Goal: Information Seeking & Learning: Learn about a topic

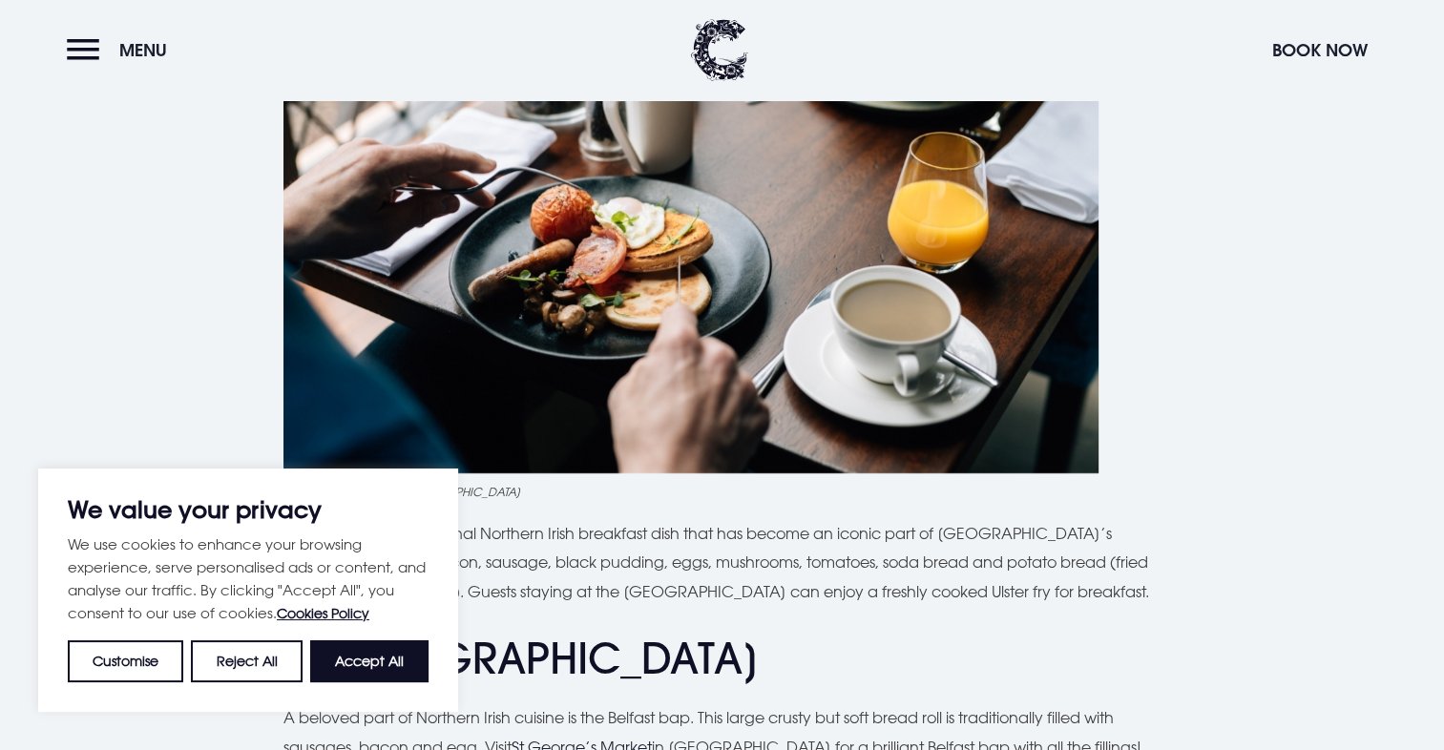
scroll to position [636, 0]
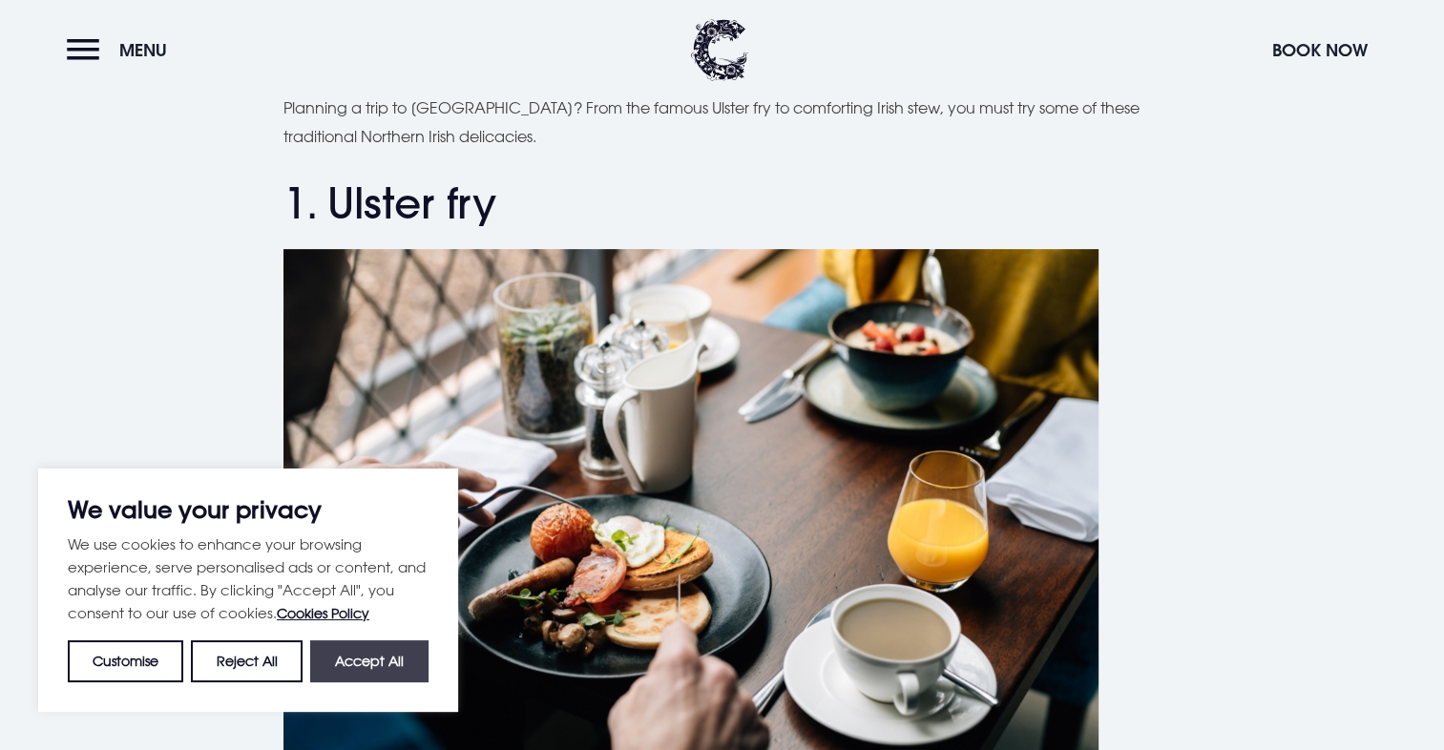
click at [389, 668] on button "Accept All" at bounding box center [369, 661] width 118 height 42
checkbox input "true"
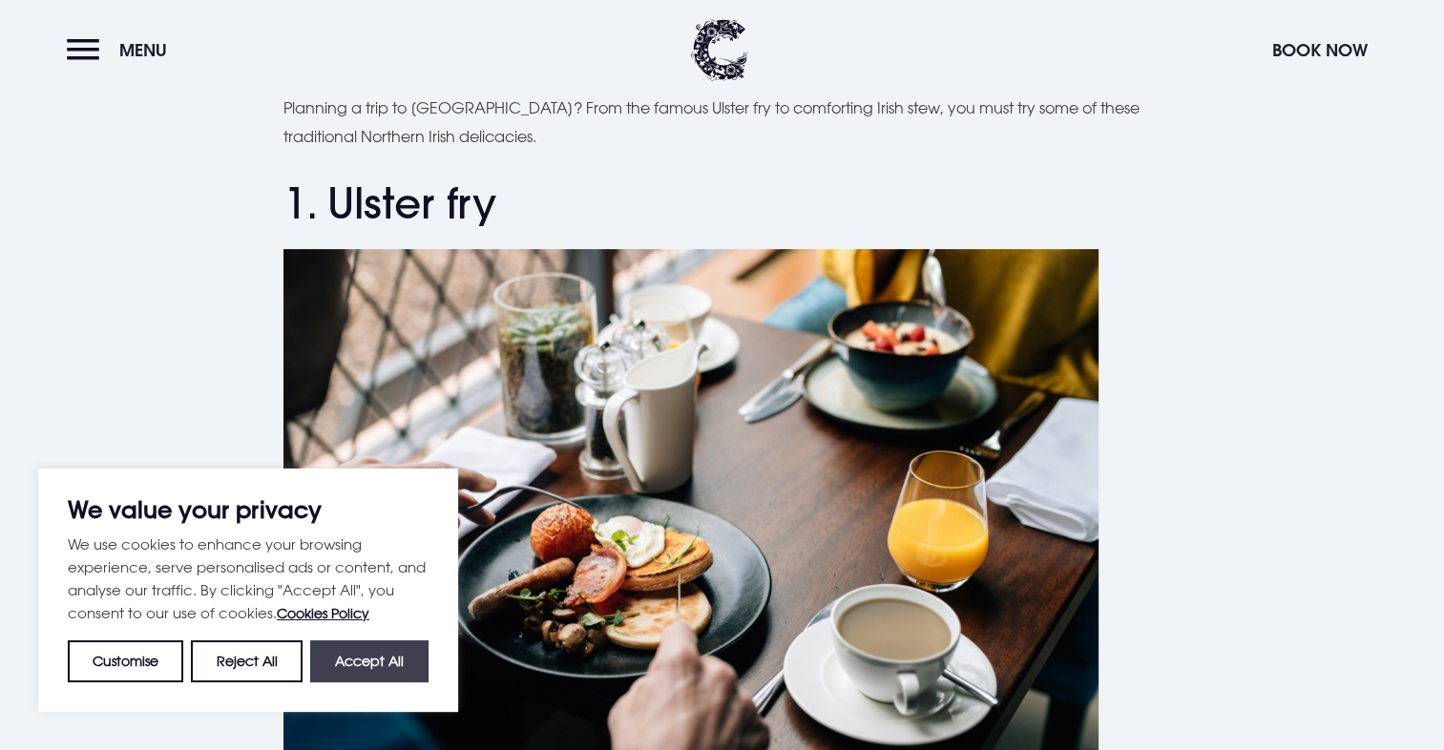
checkbox input "true"
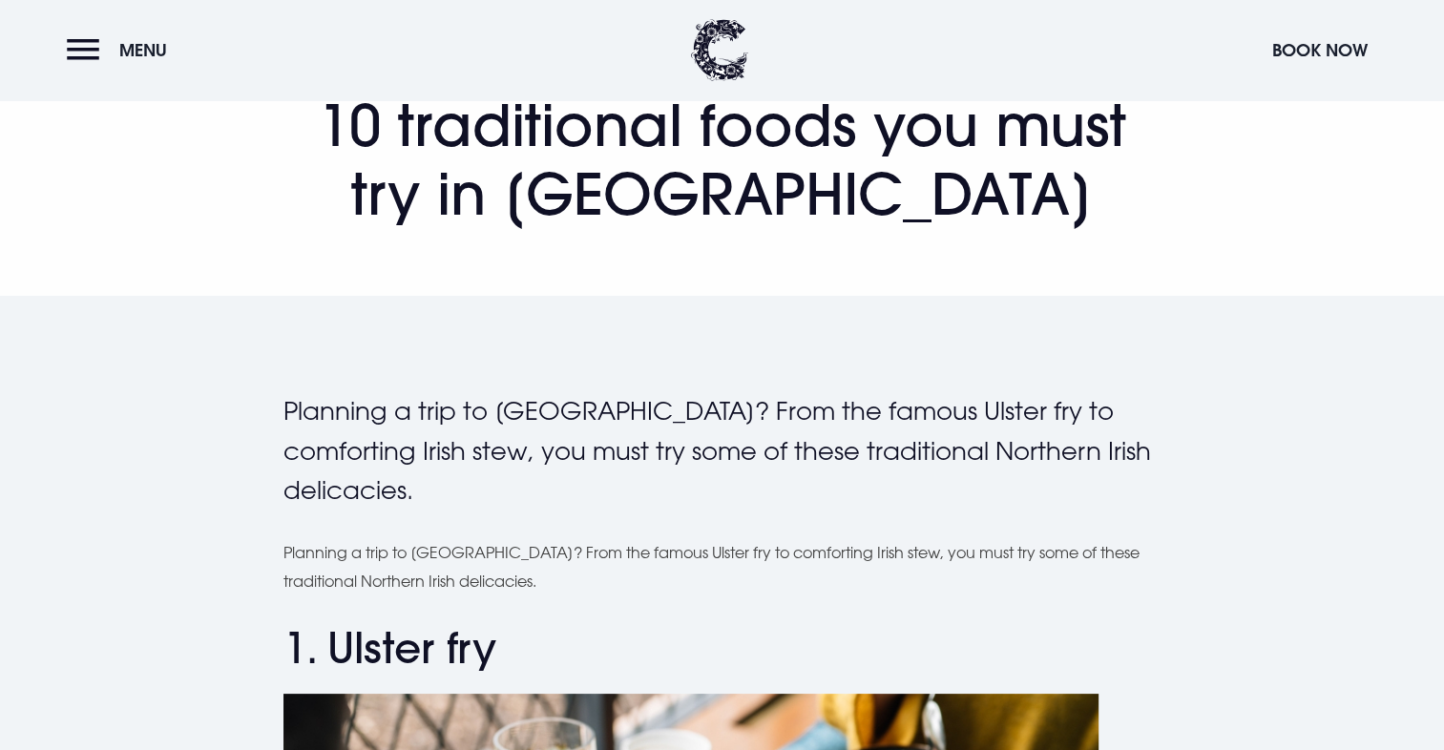
scroll to position [0, 0]
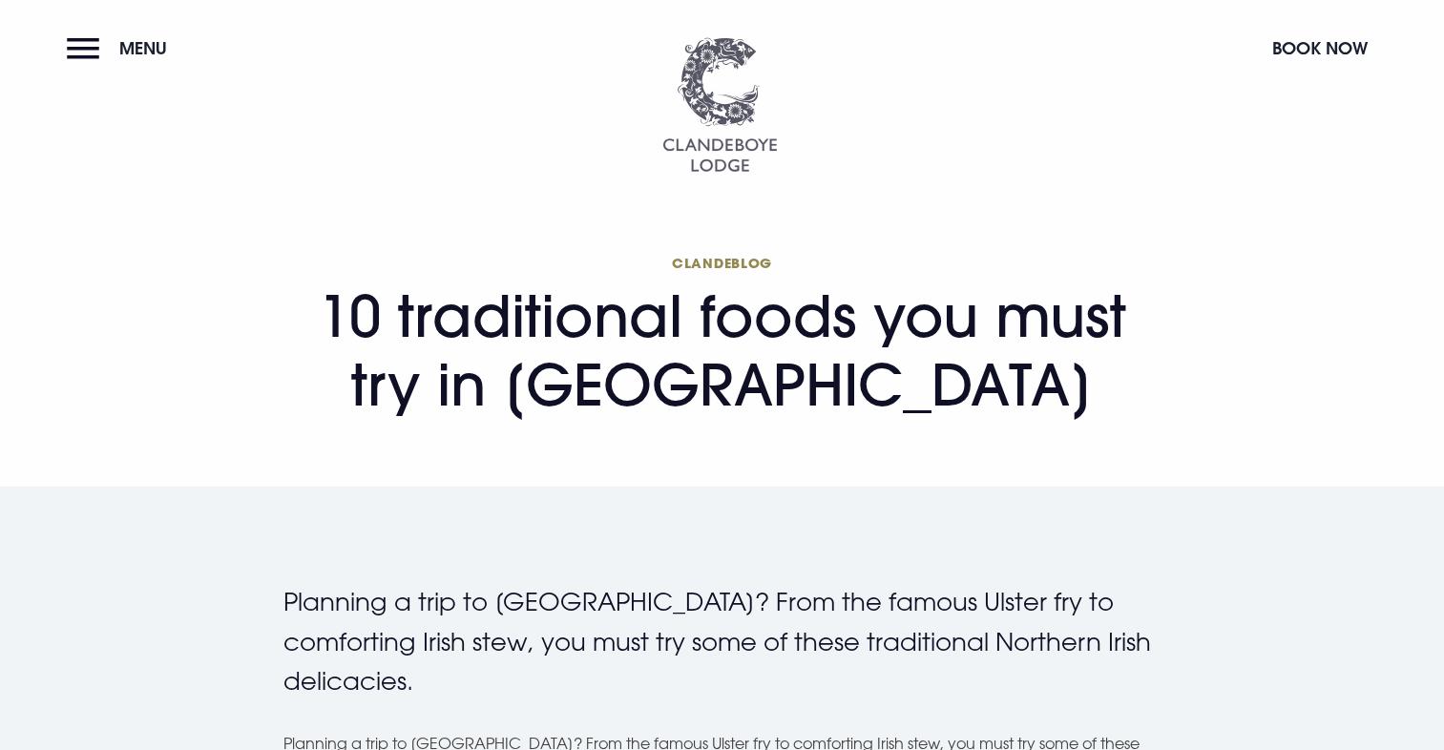
click at [761, 156] on img at bounding box center [719, 104] width 115 height 135
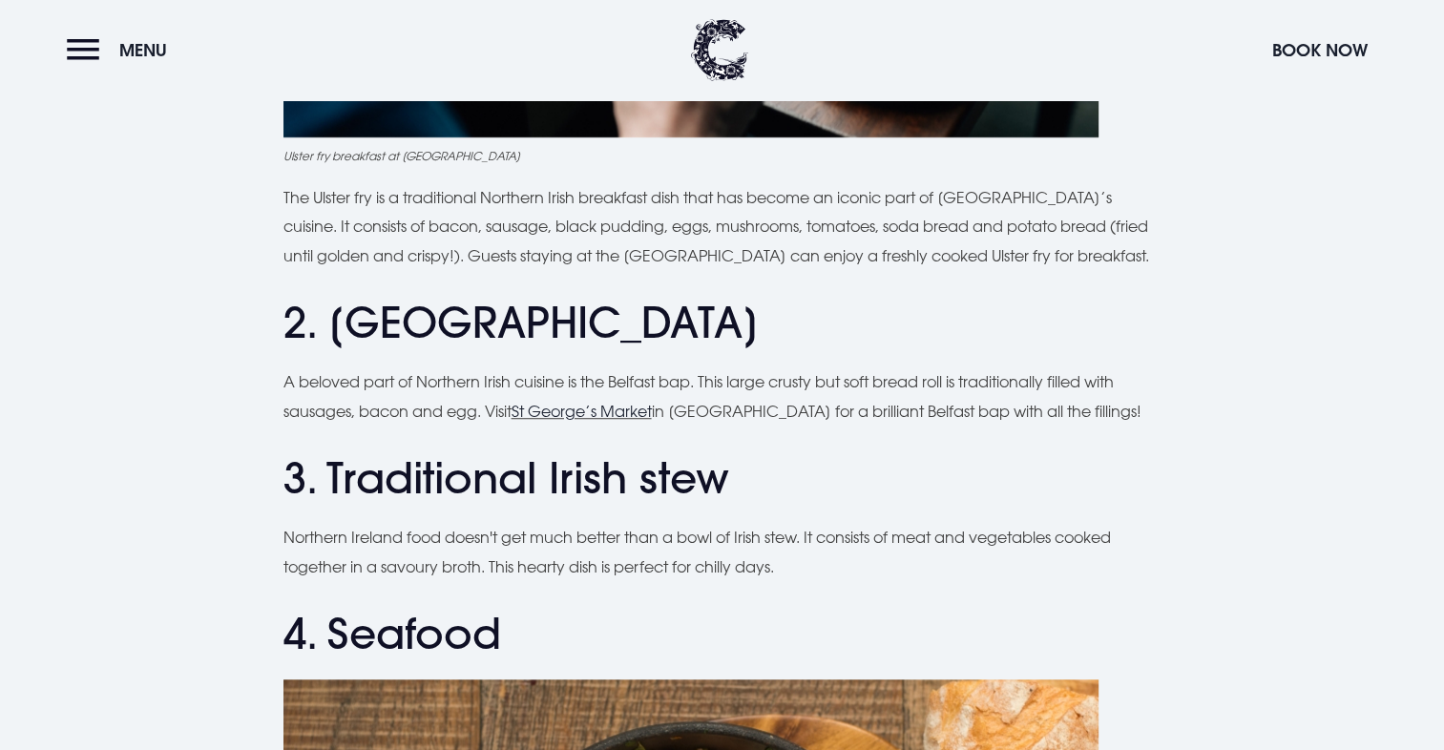
scroll to position [1431, 0]
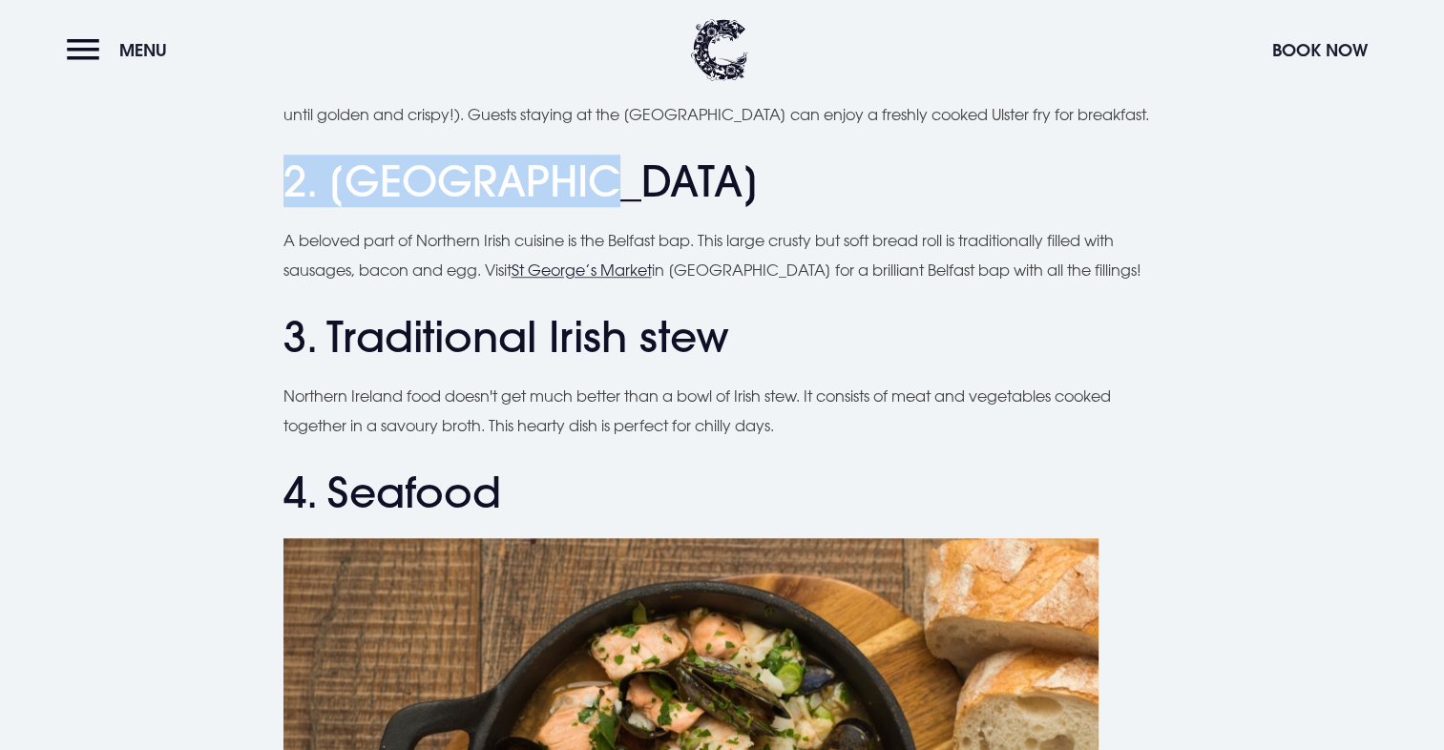
drag, startPoint x: 278, startPoint y: 172, endPoint x: 824, endPoint y: 195, distance: 547.3
click at [824, 195] on h2 "2. Belfast bap" at bounding box center [722, 181] width 878 height 51
click at [679, 176] on h2 "2. Belfast bap" at bounding box center [722, 181] width 878 height 51
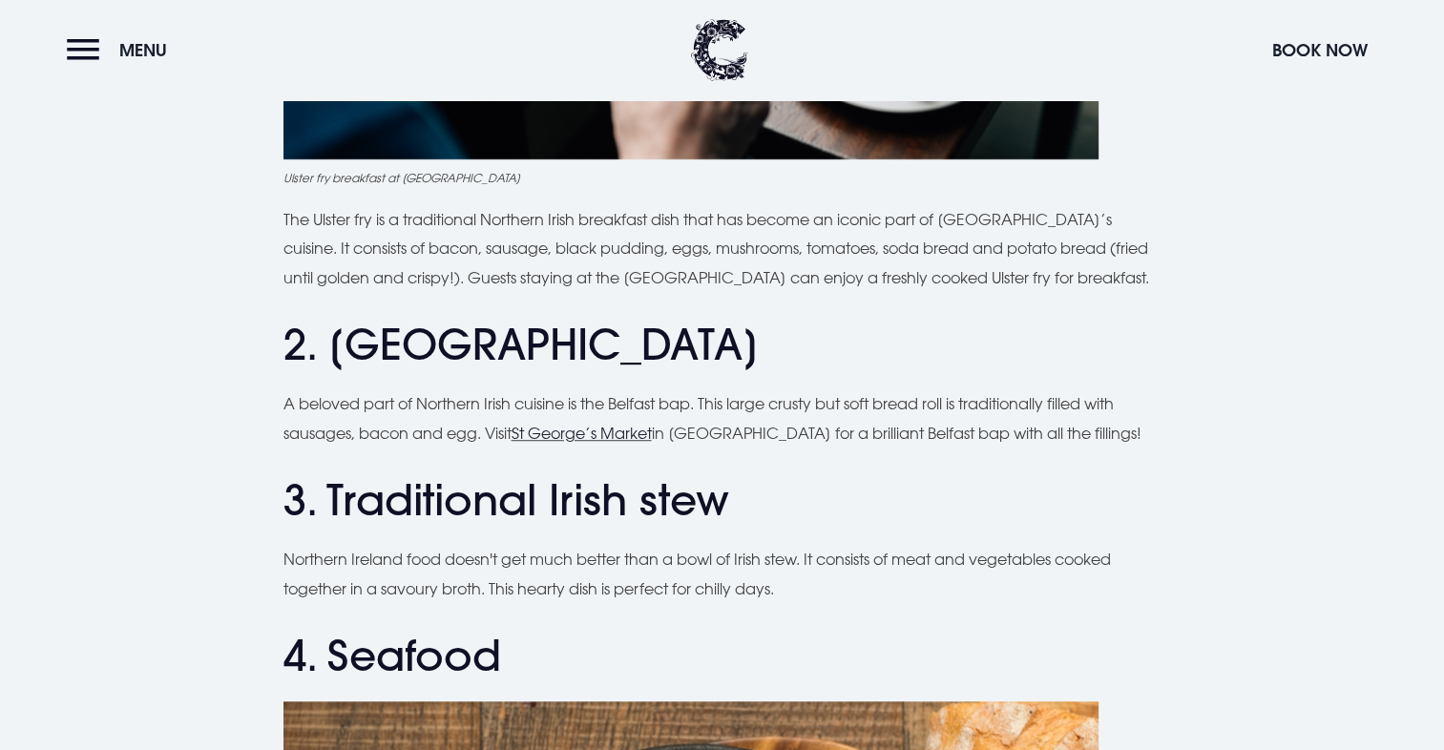
scroll to position [1272, 0]
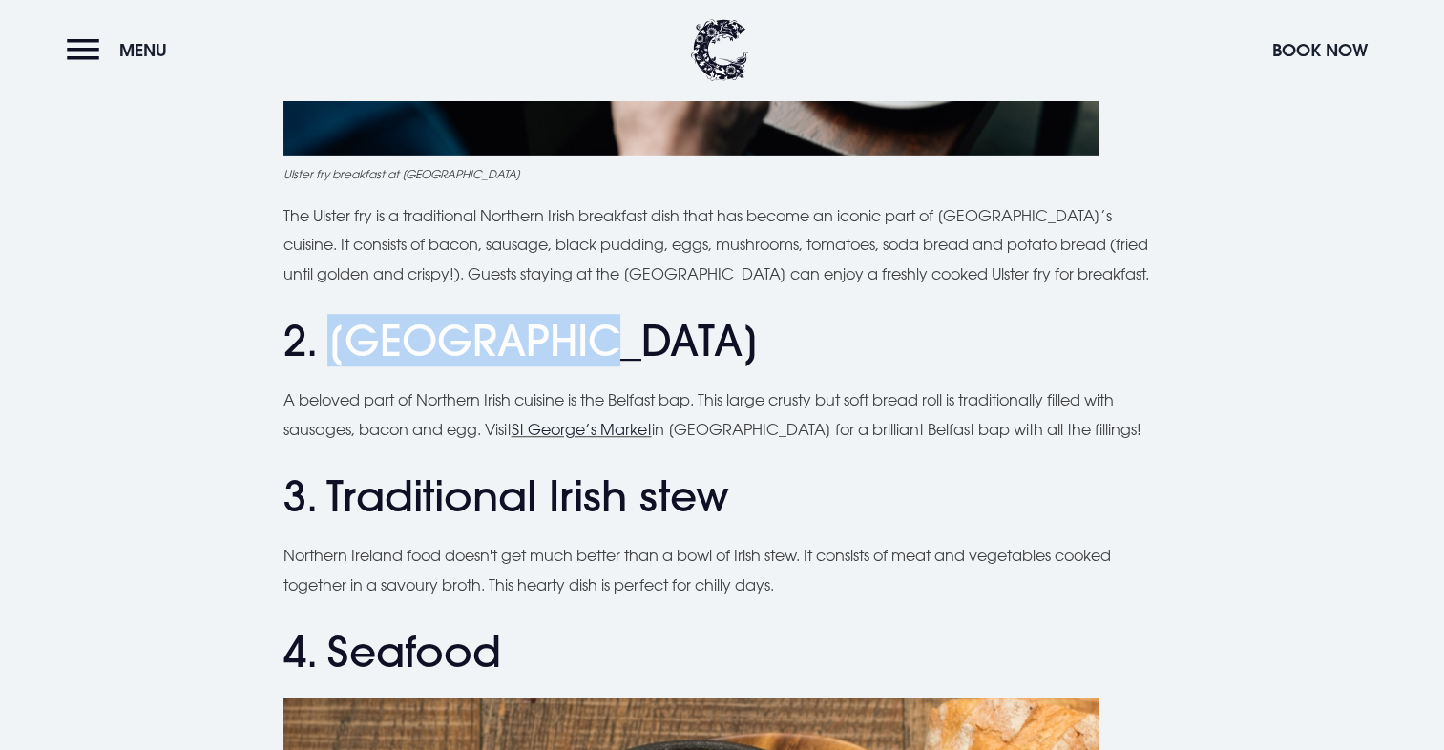
drag, startPoint x: 323, startPoint y: 346, endPoint x: 720, endPoint y: 327, distance: 398.4
click at [720, 327] on h2 "2. Belfast bap" at bounding box center [722, 341] width 878 height 51
copy h2 "Belfast bap"
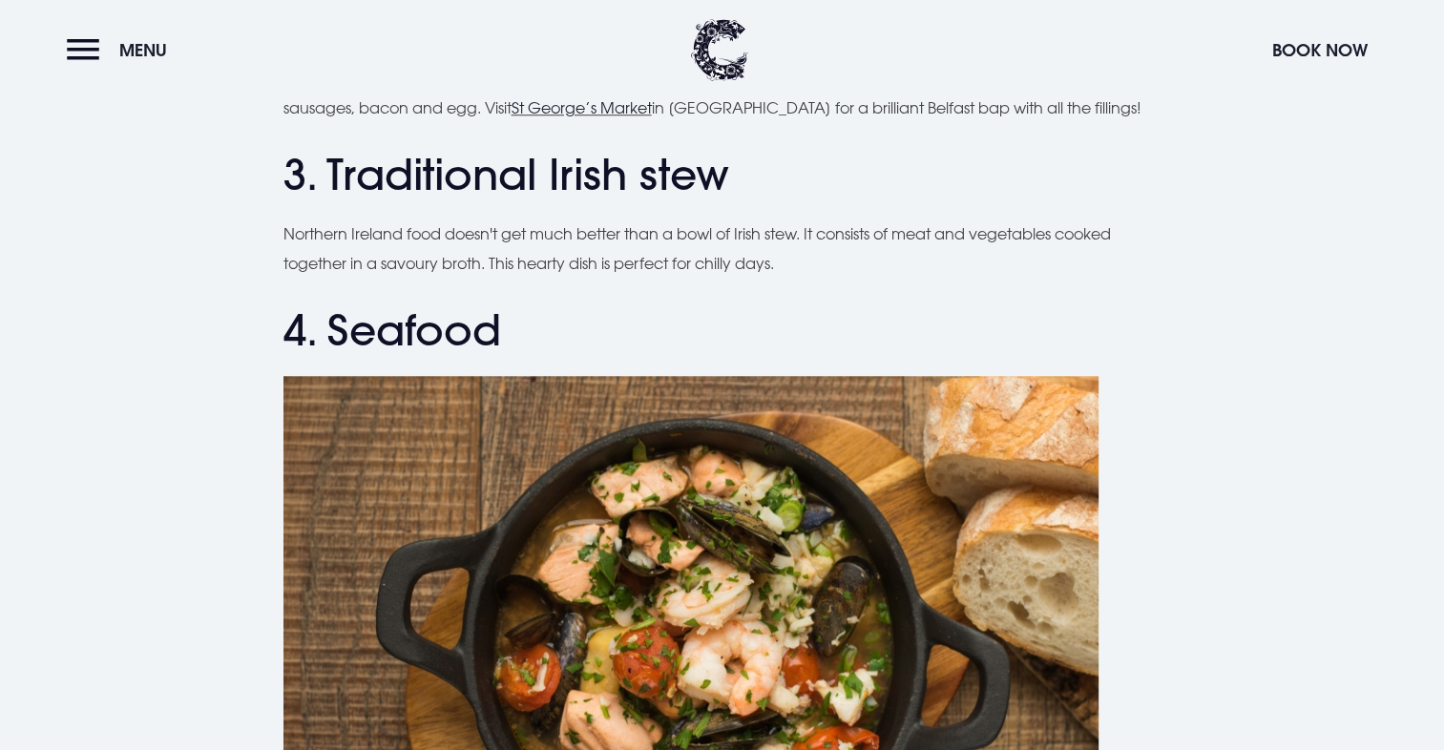
scroll to position [1590, 0]
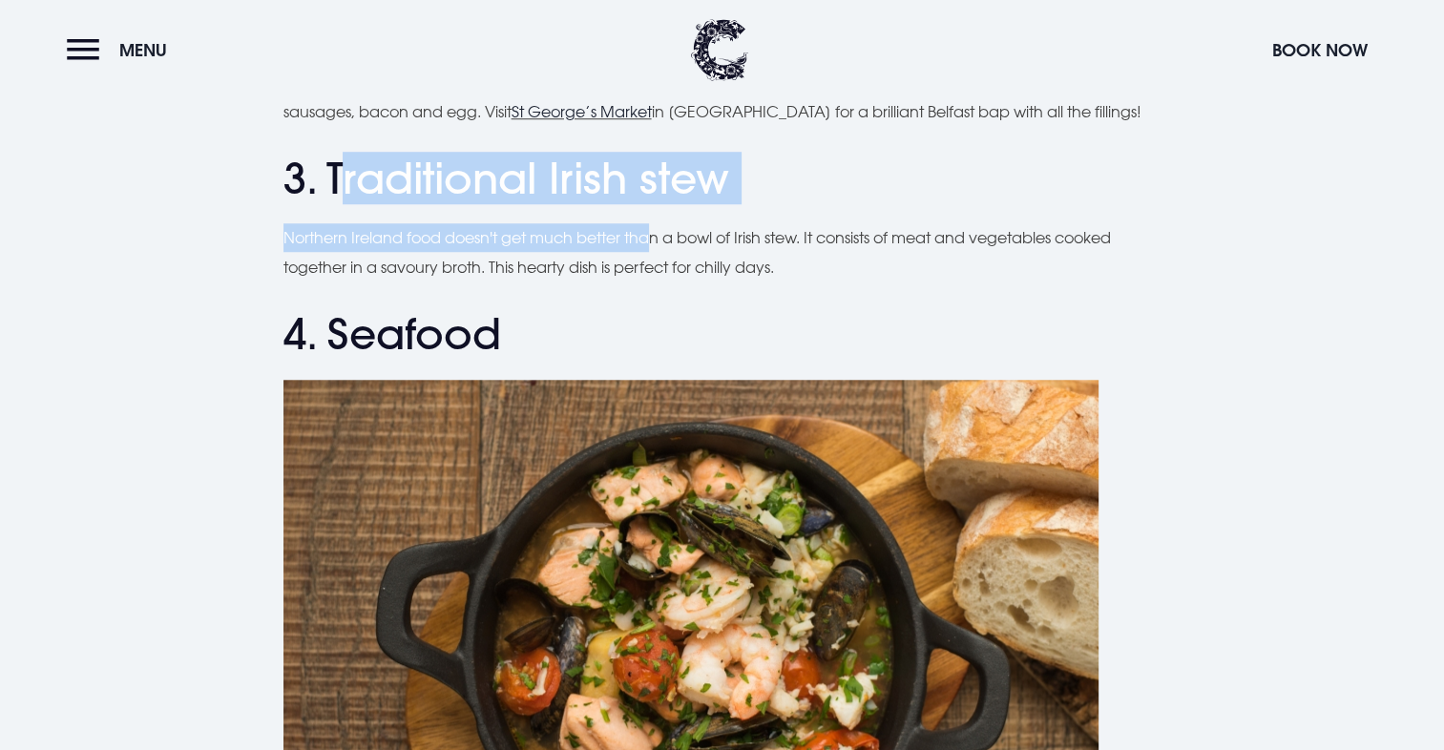
drag, startPoint x: 345, startPoint y: 186, endPoint x: 656, endPoint y: 206, distance: 310.8
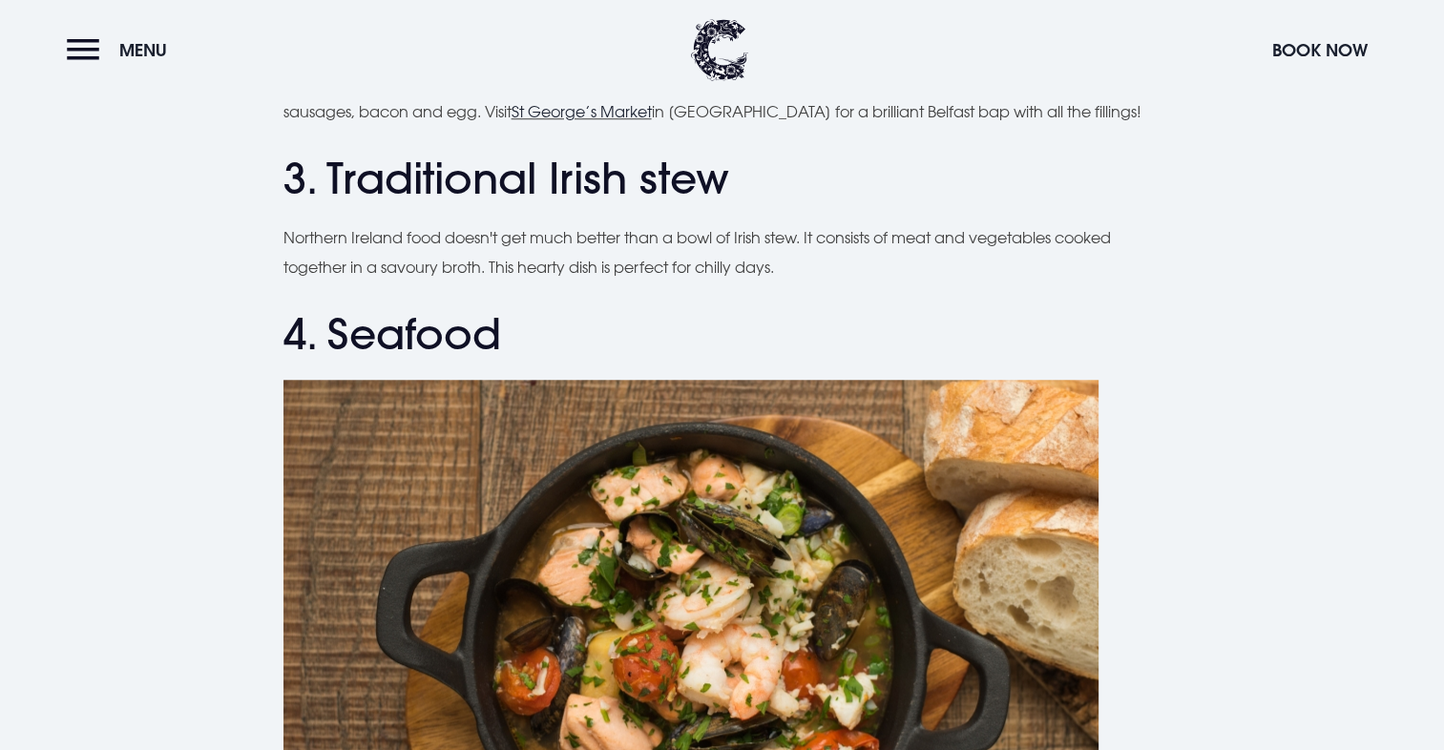
click at [309, 166] on h2 "3. Traditional Irish stew" at bounding box center [722, 179] width 878 height 51
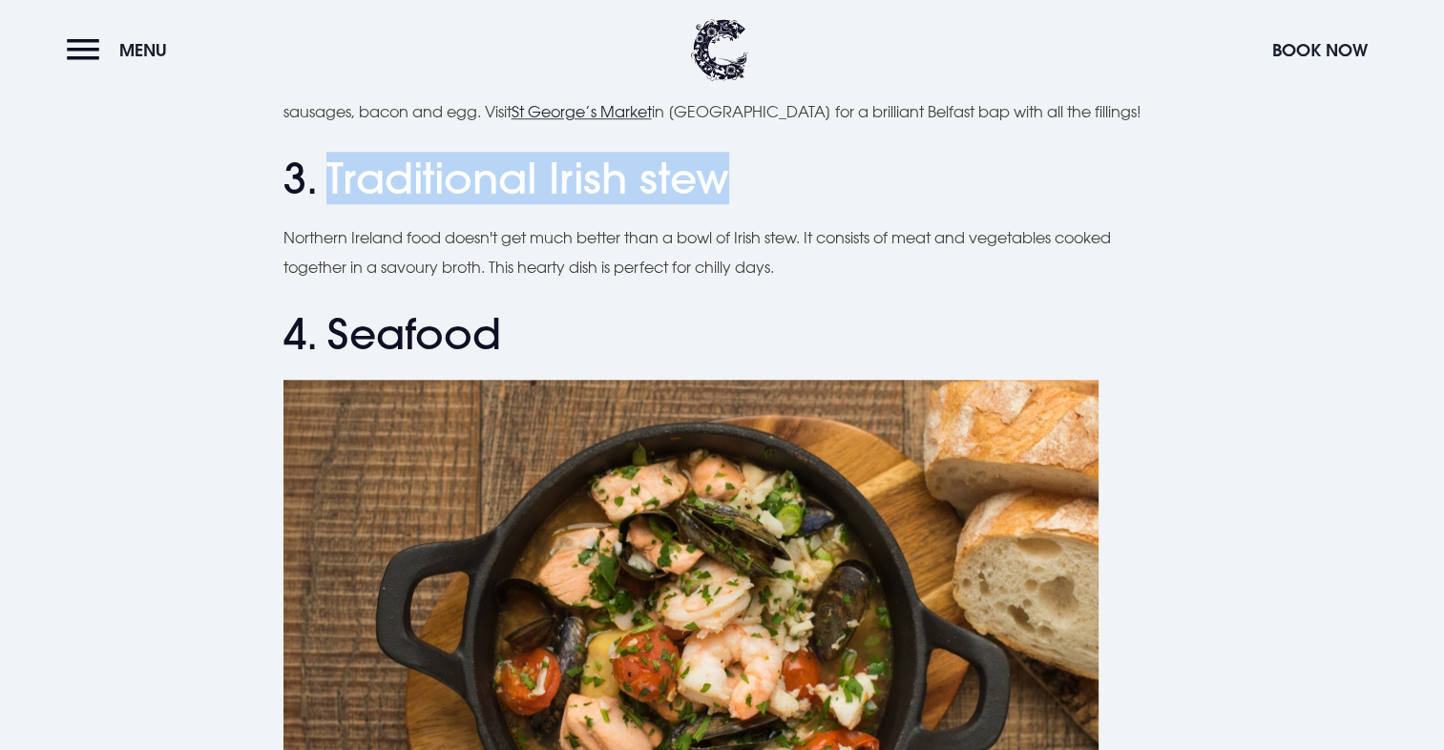
drag, startPoint x: 331, startPoint y: 170, endPoint x: 779, endPoint y: 174, distance: 447.5
click at [779, 174] on h2 "3. Traditional Irish stew" at bounding box center [722, 179] width 878 height 51
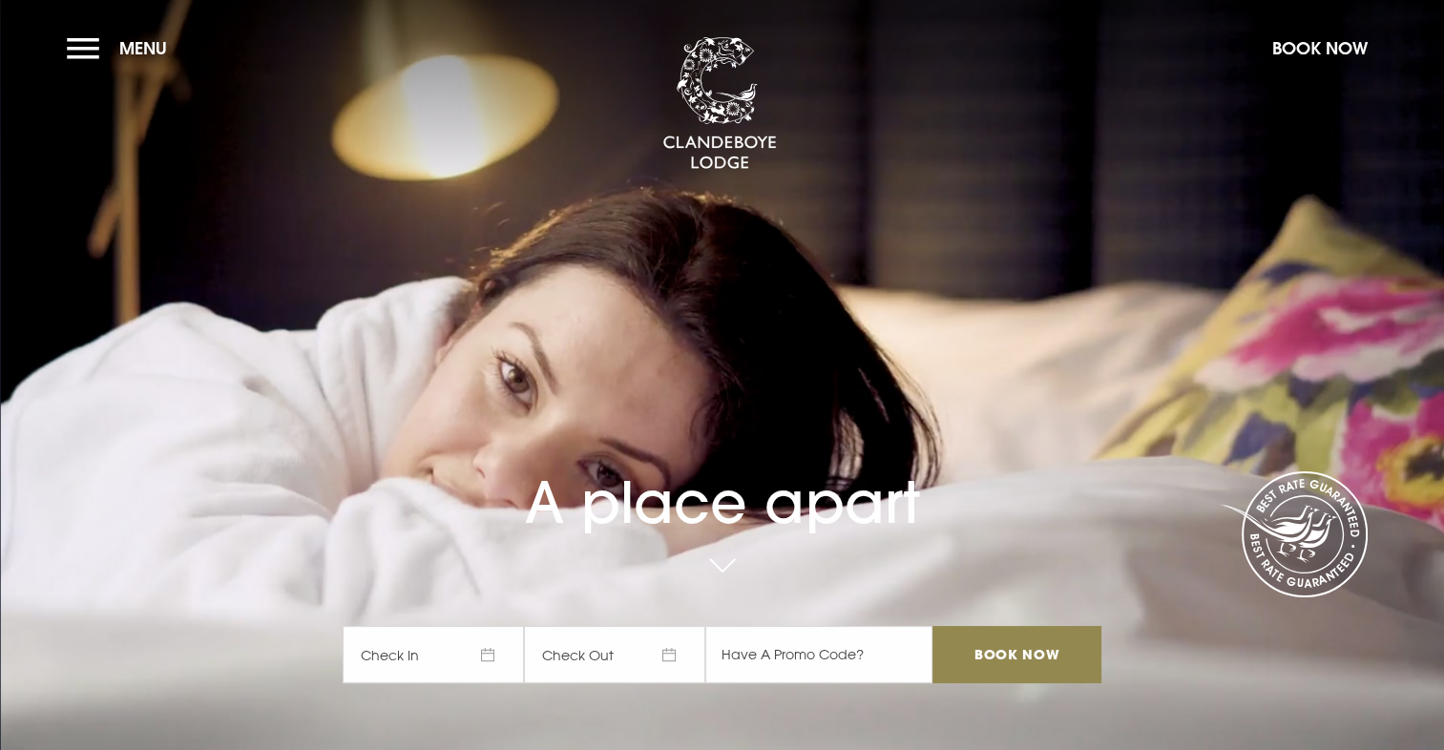
drag, startPoint x: 679, startPoint y: 528, endPoint x: 942, endPoint y: 521, distance: 262.5
